Goal: Task Accomplishment & Management: Use online tool/utility

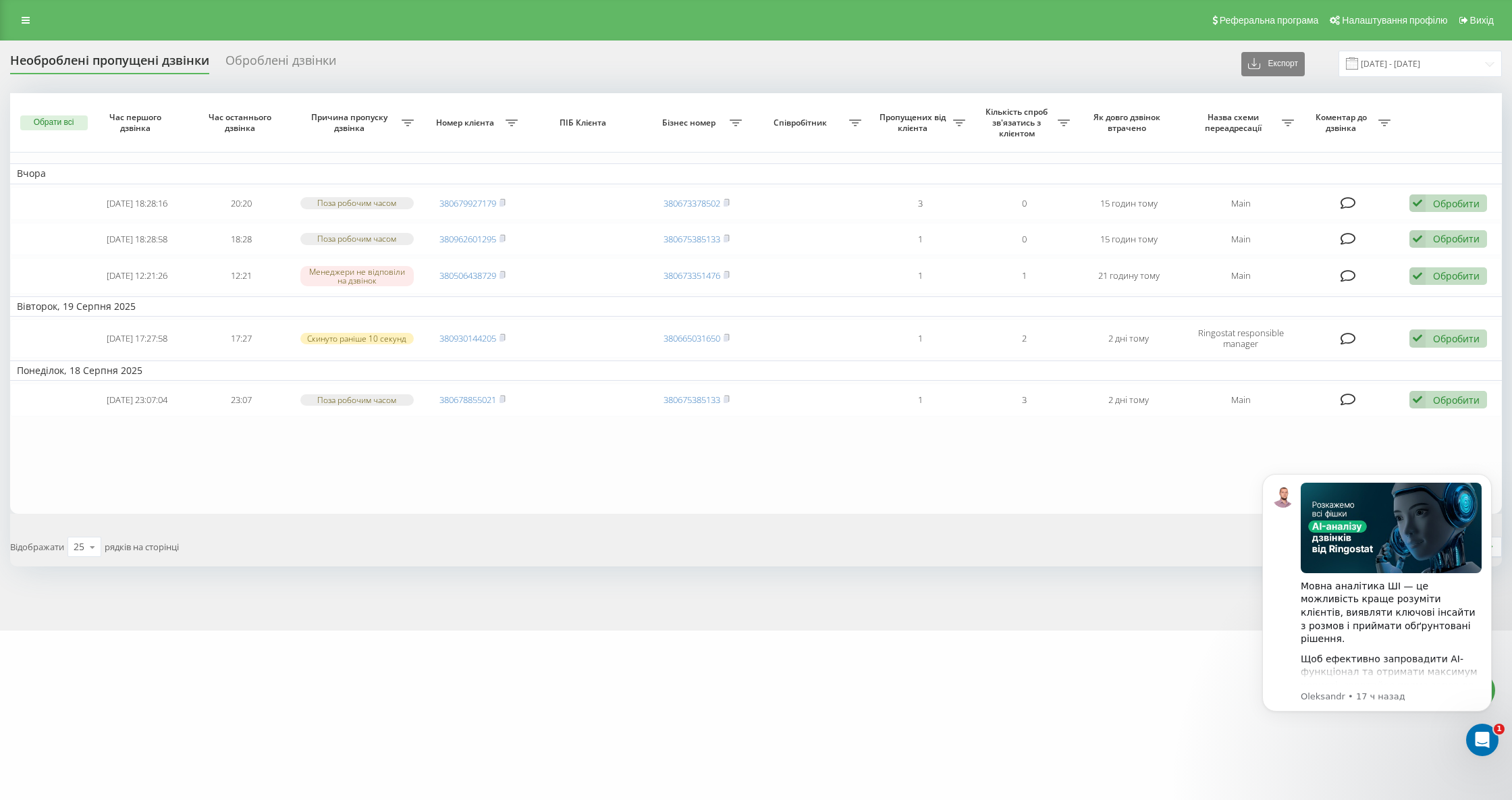
click at [146, 53] on div "Необроблені пропущені дзвінки" at bounding box center [110, 63] width 199 height 21
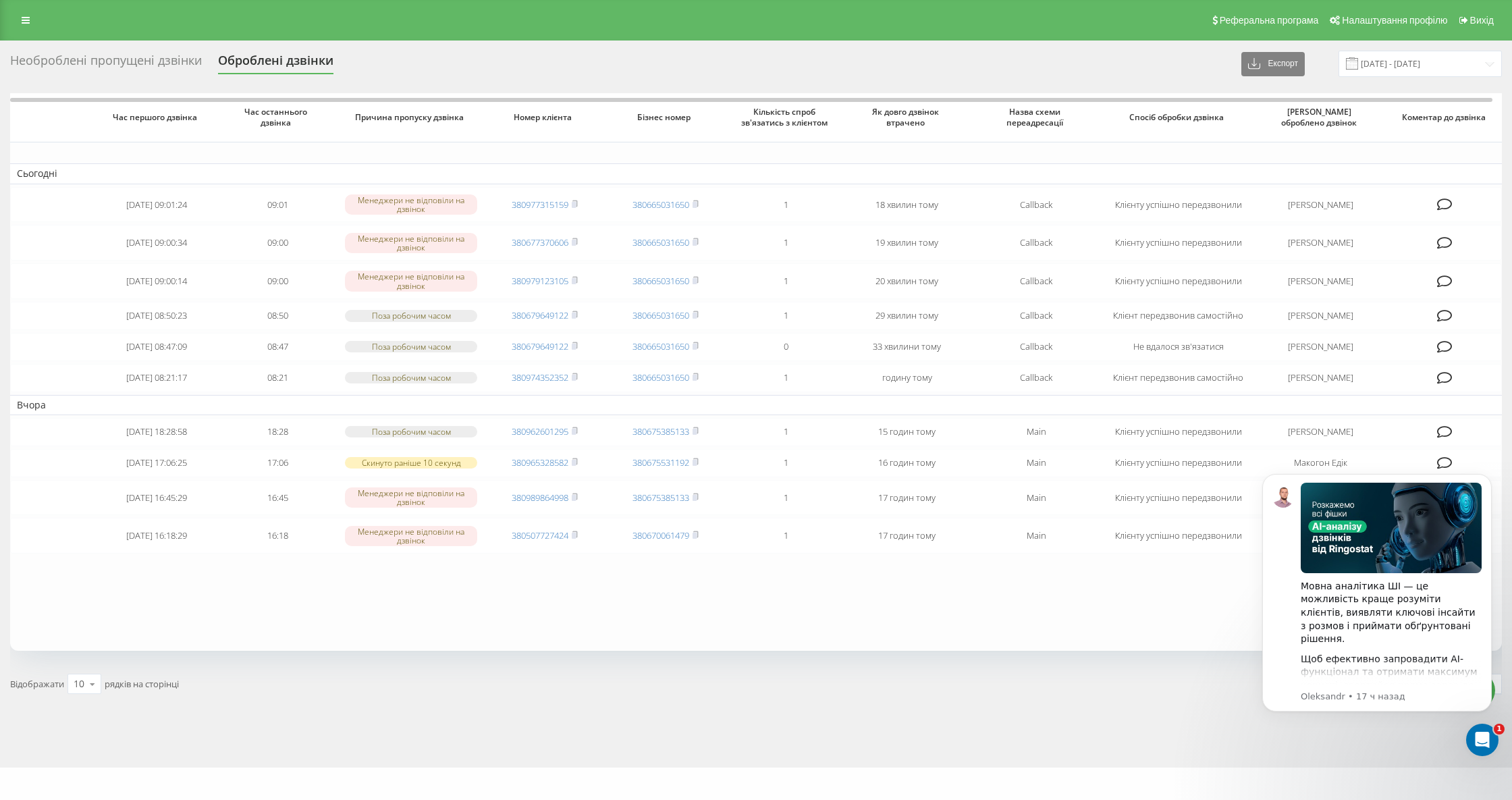
click at [170, 66] on div "Необроблені пропущені дзвінки" at bounding box center [106, 63] width 192 height 21
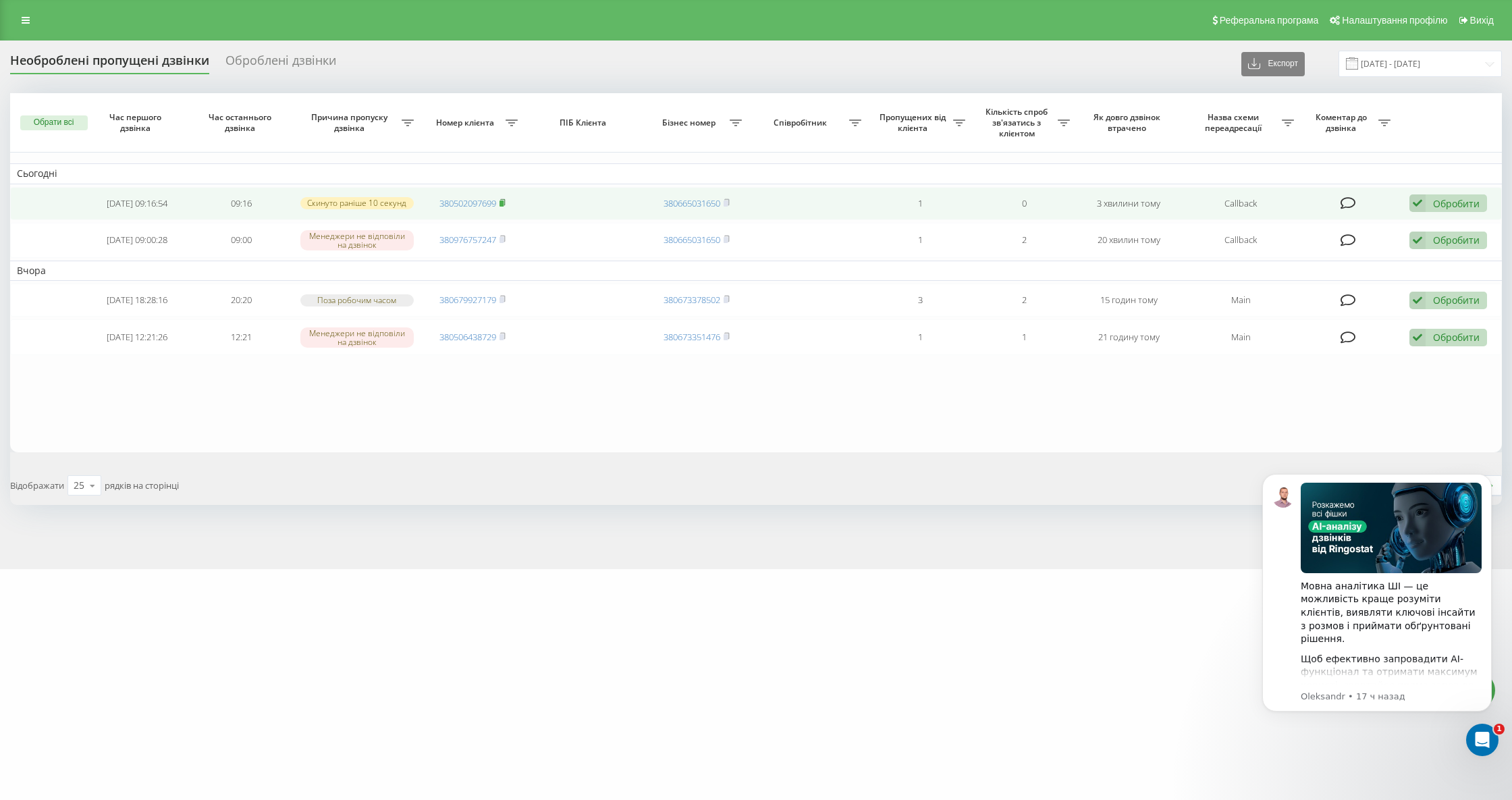
click at [500, 202] on icon at bounding box center [502, 202] width 6 height 8
